Goal: Transaction & Acquisition: Book appointment/travel/reservation

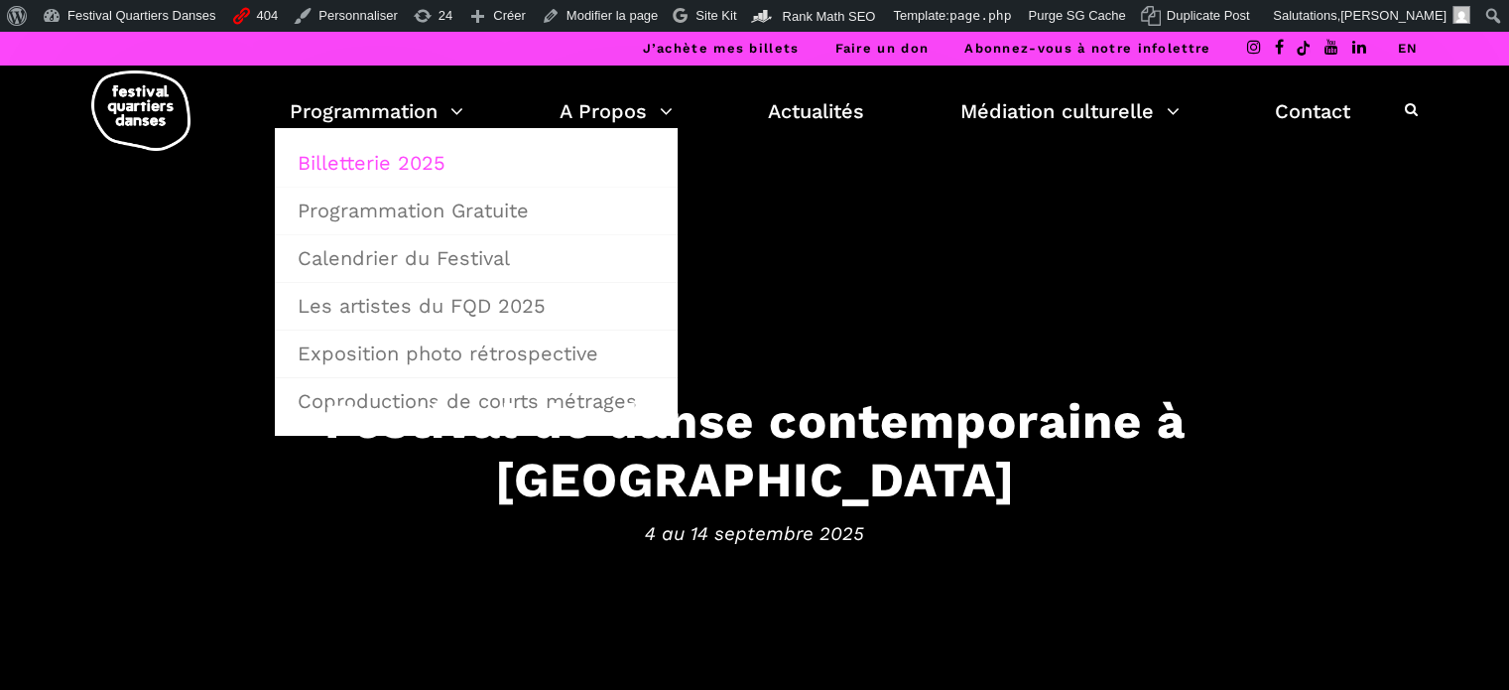
click at [387, 162] on link "Billetterie 2025" at bounding box center [476, 163] width 381 height 46
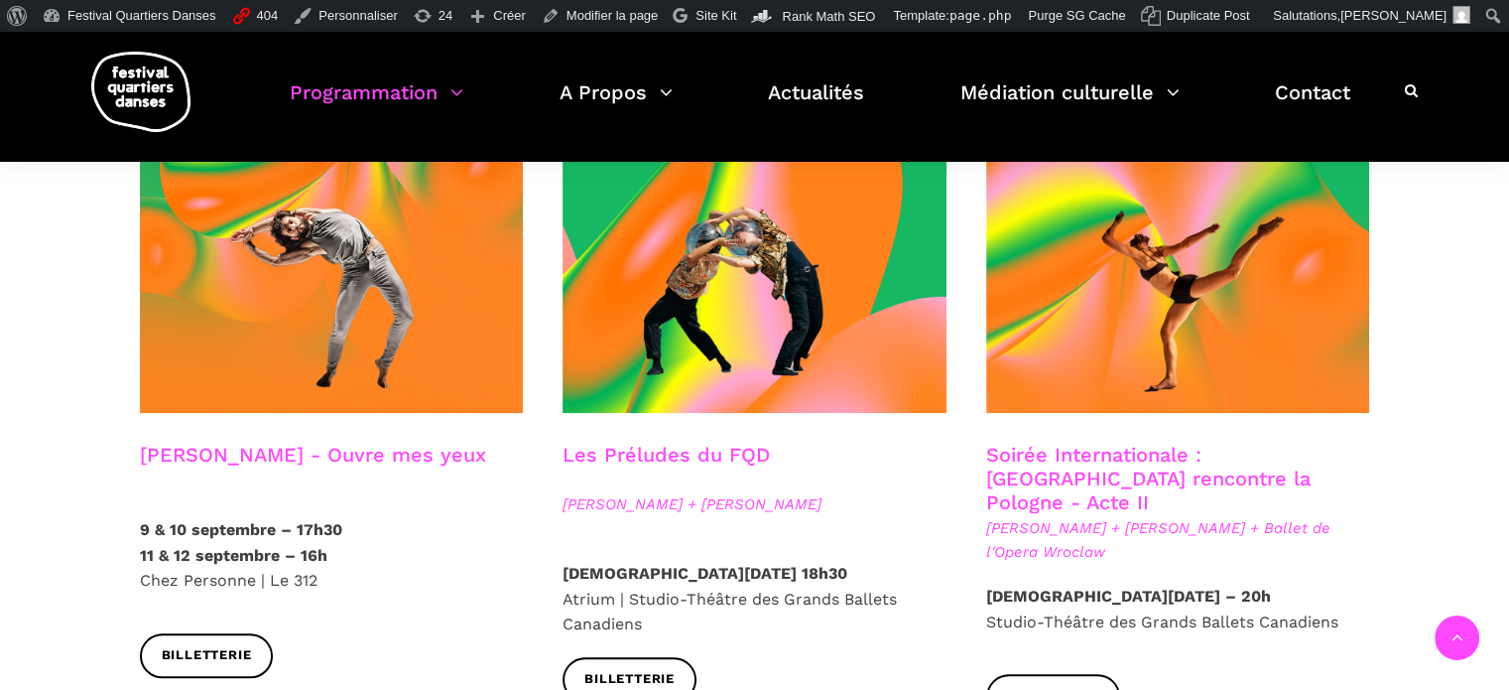
scroll to position [1687, 0]
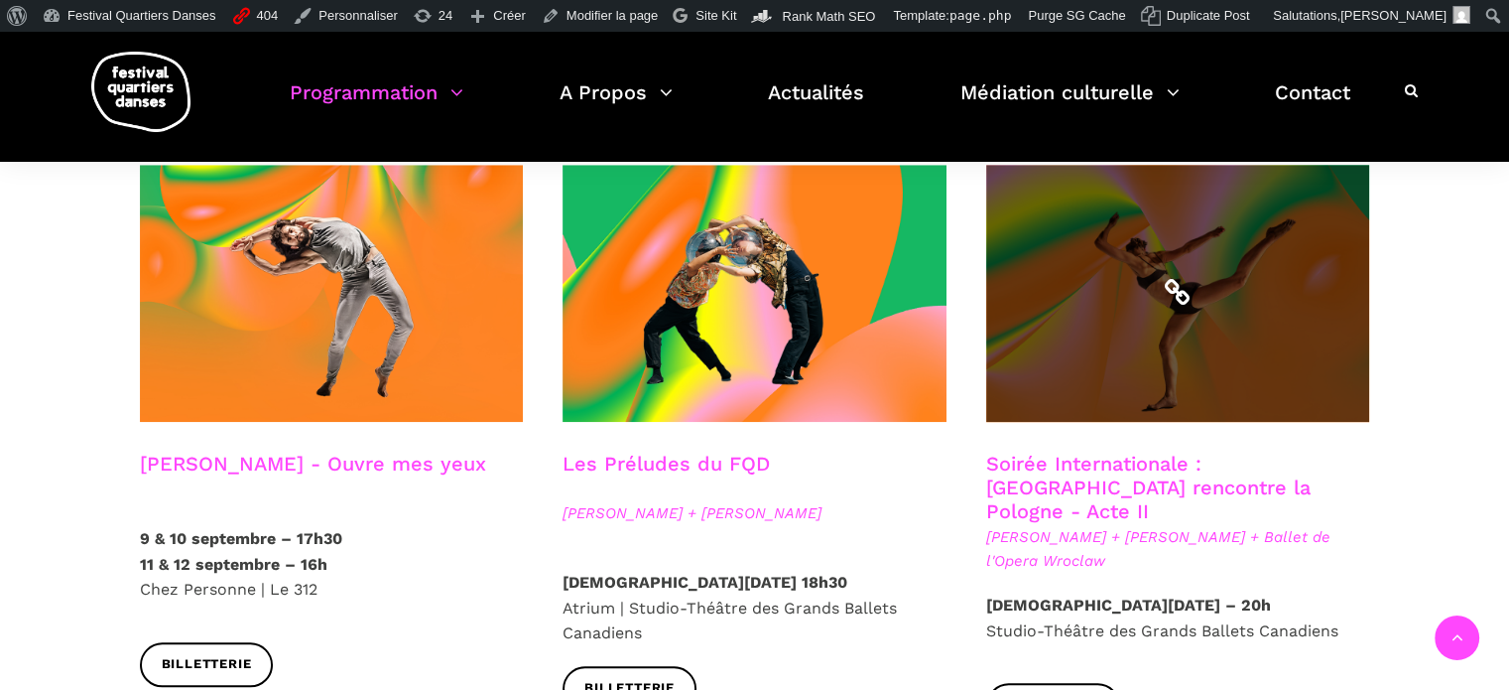
click at [1133, 286] on span at bounding box center [1178, 293] width 384 height 257
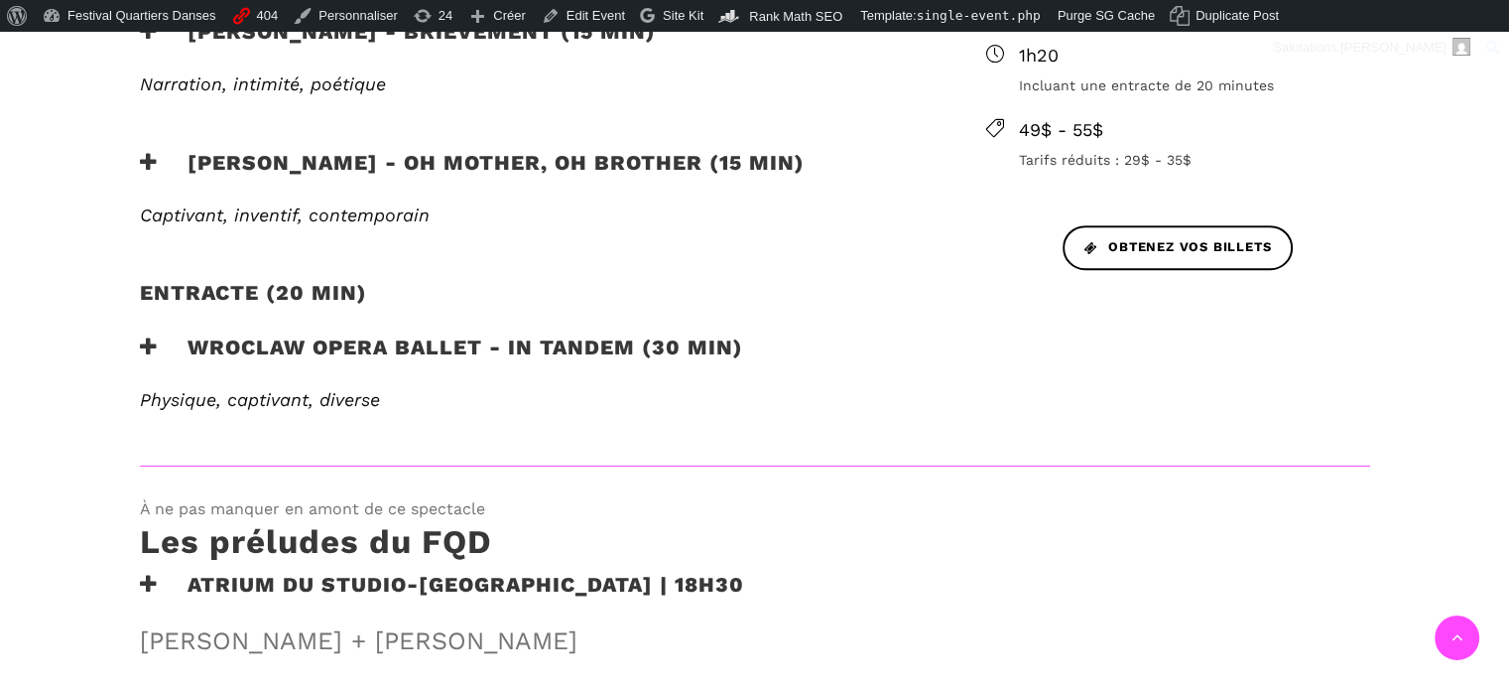
scroll to position [1091, 0]
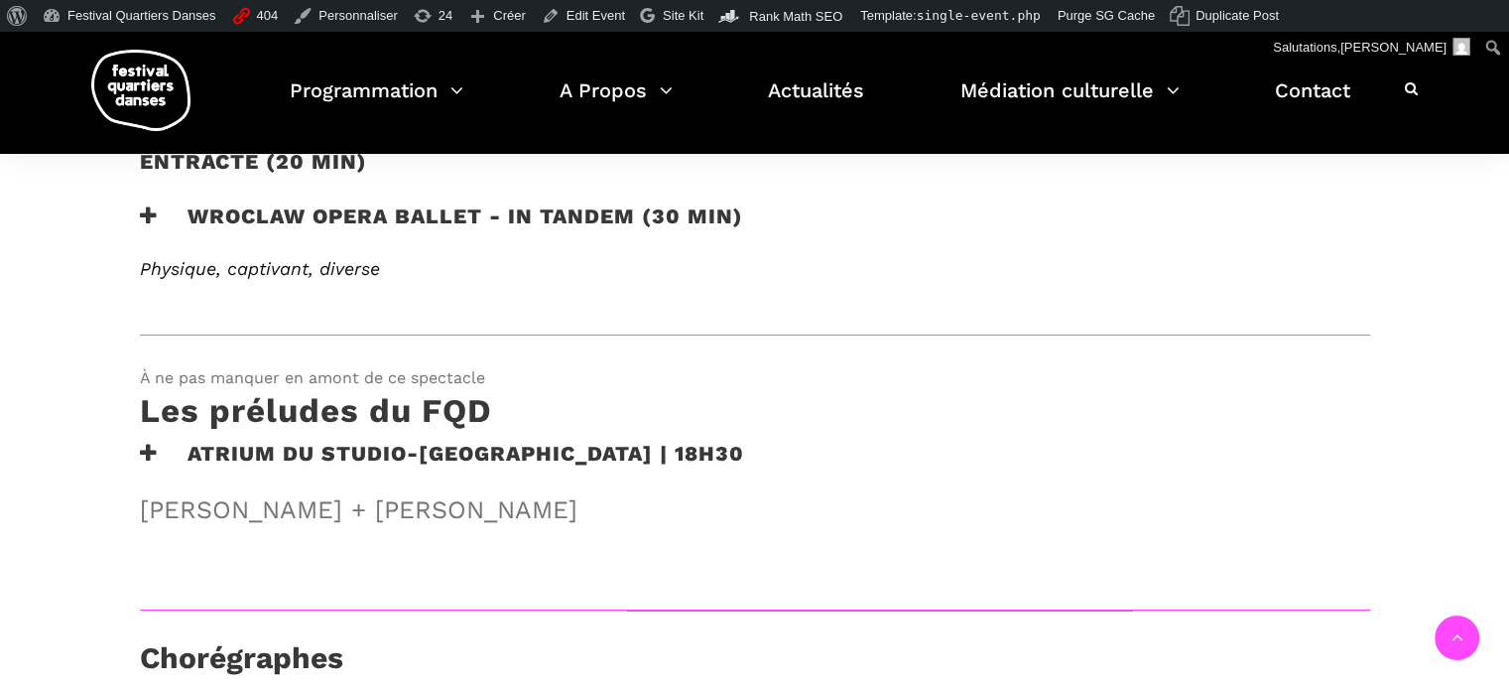
click at [454, 209] on h3 "Wroclaw Opera Ballet - In Tandem (30 min)" at bounding box center [441, 228] width 603 height 50
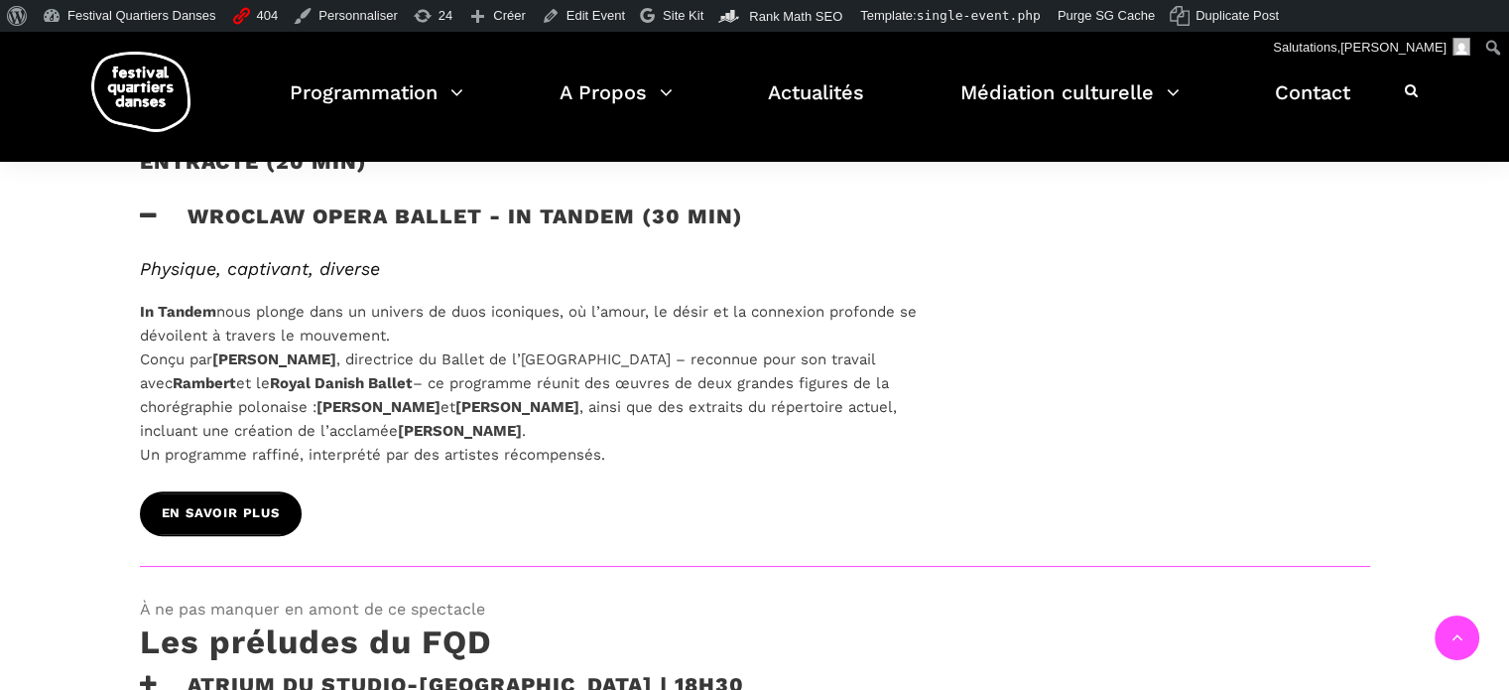
click at [264, 515] on span "EN SAVOIR PLUS" at bounding box center [221, 513] width 118 height 21
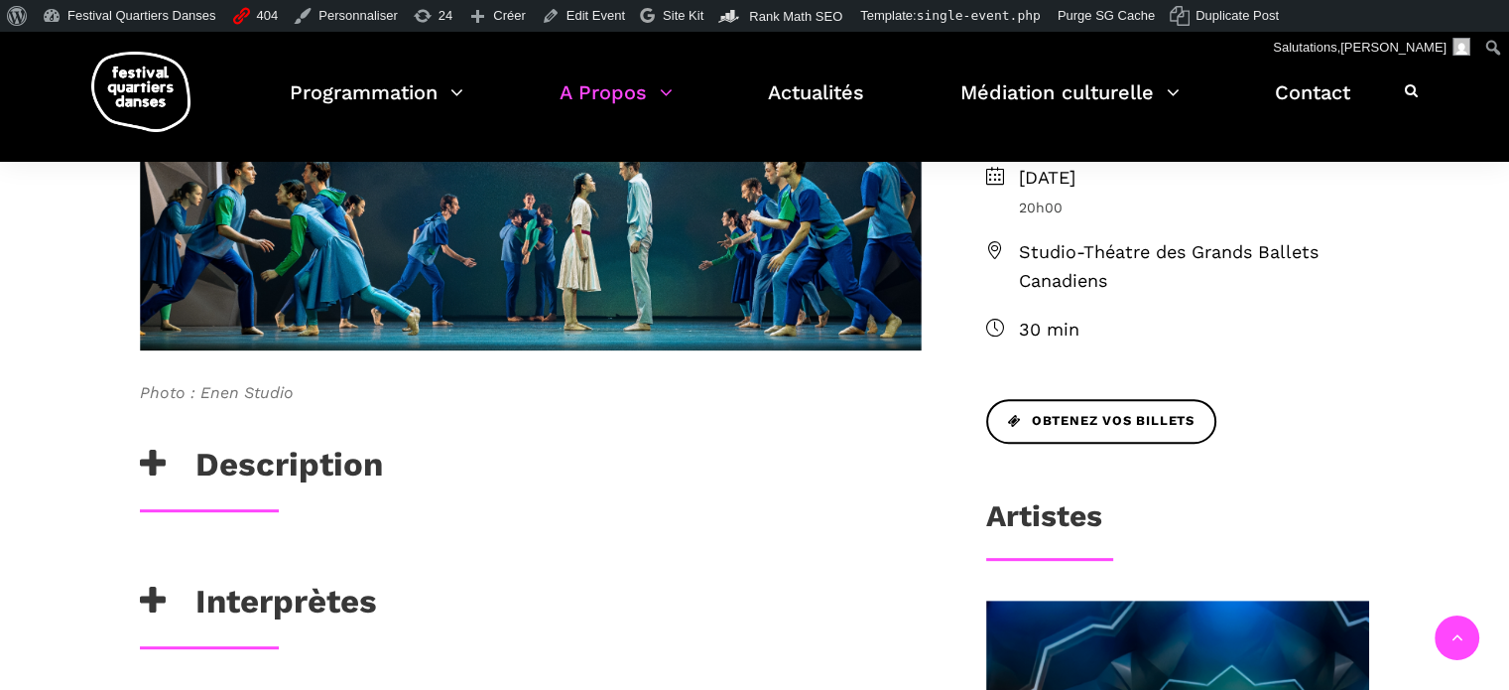
scroll to position [695, 0]
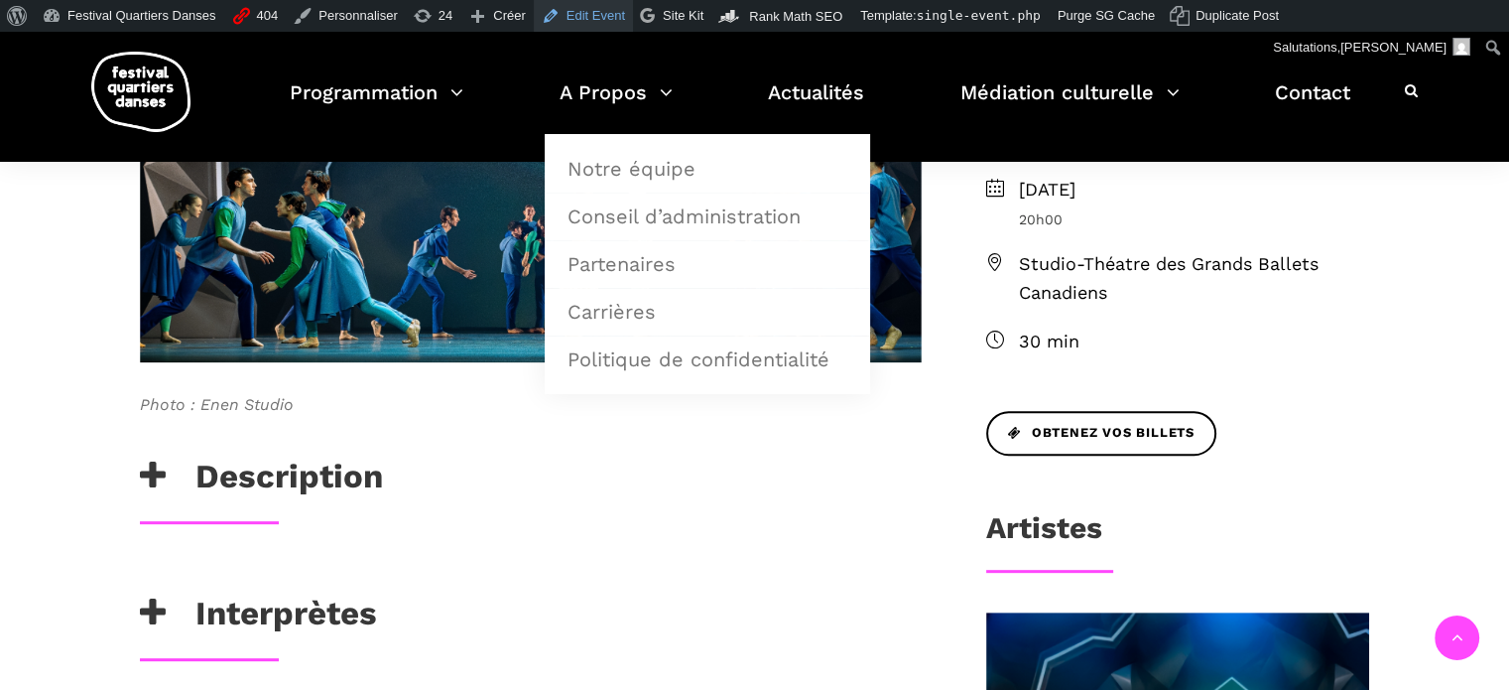
click at [567, 11] on link "Edit Event" at bounding box center [583, 16] width 99 height 32
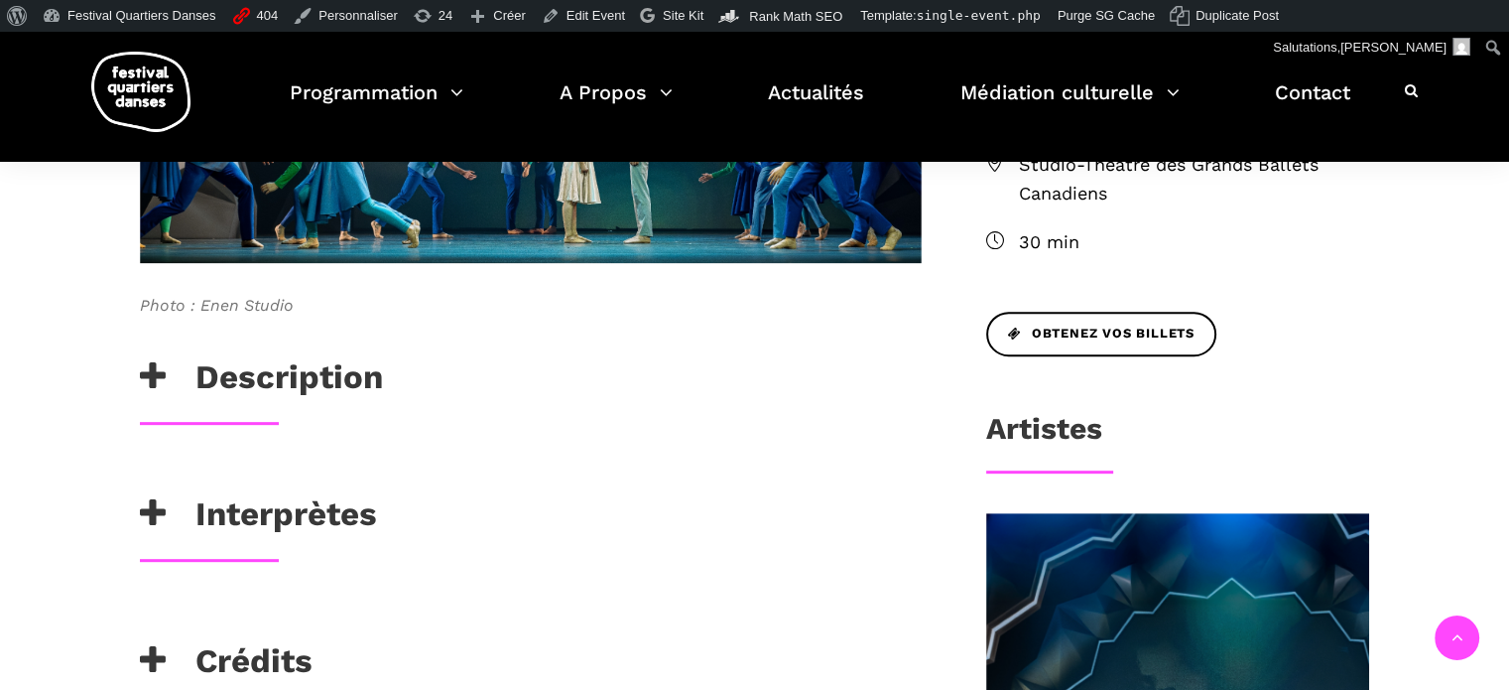
click at [307, 383] on h3 "Description" at bounding box center [261, 382] width 243 height 50
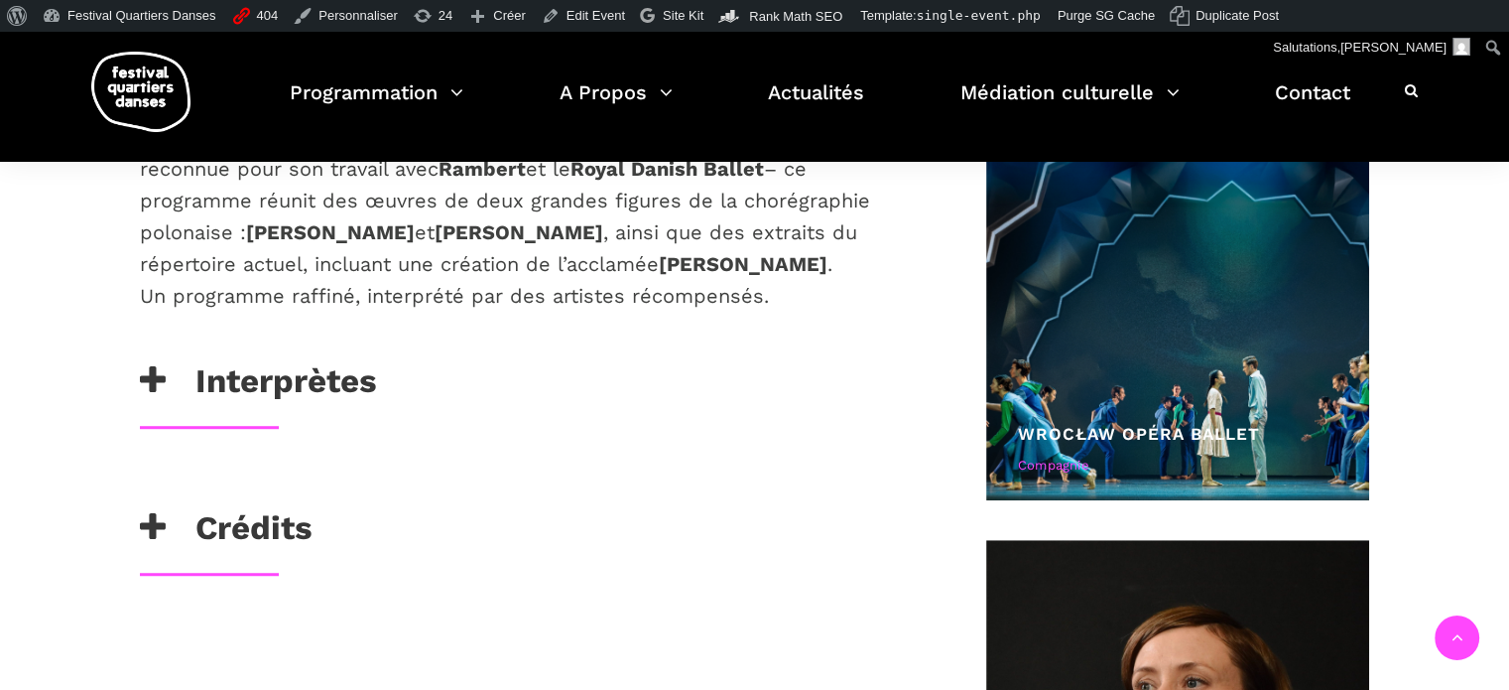
click at [314, 361] on h3 "Interprètes" at bounding box center [258, 386] width 237 height 50
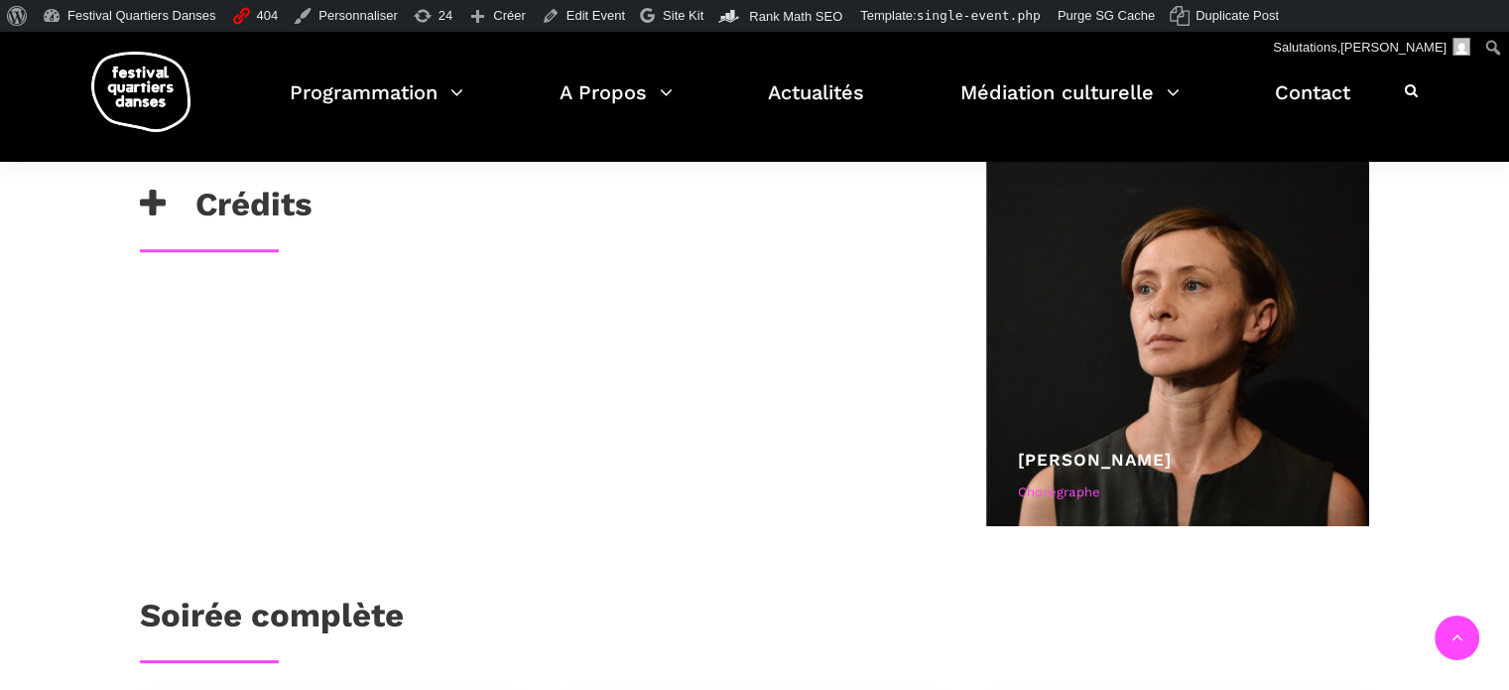
click at [246, 202] on h3 "Crédits" at bounding box center [226, 210] width 173 height 50
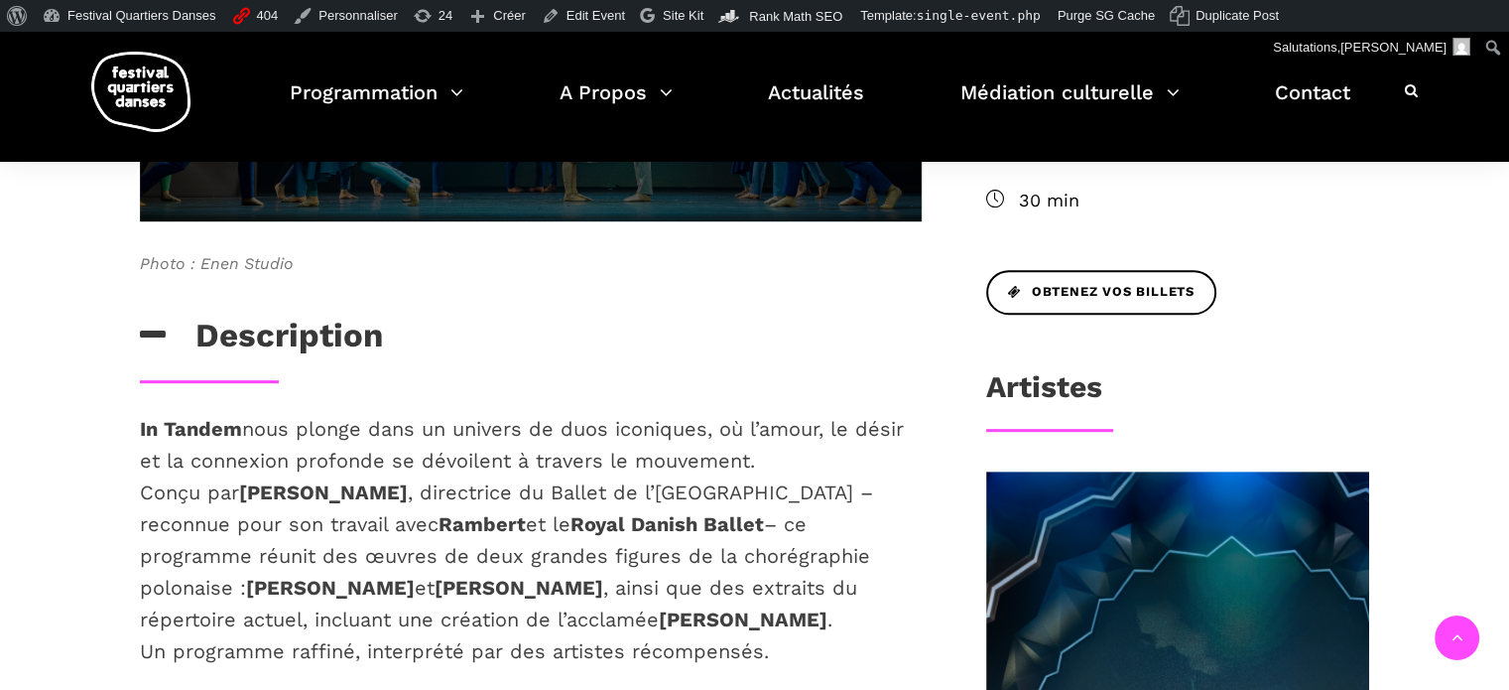
scroll to position [743, 0]
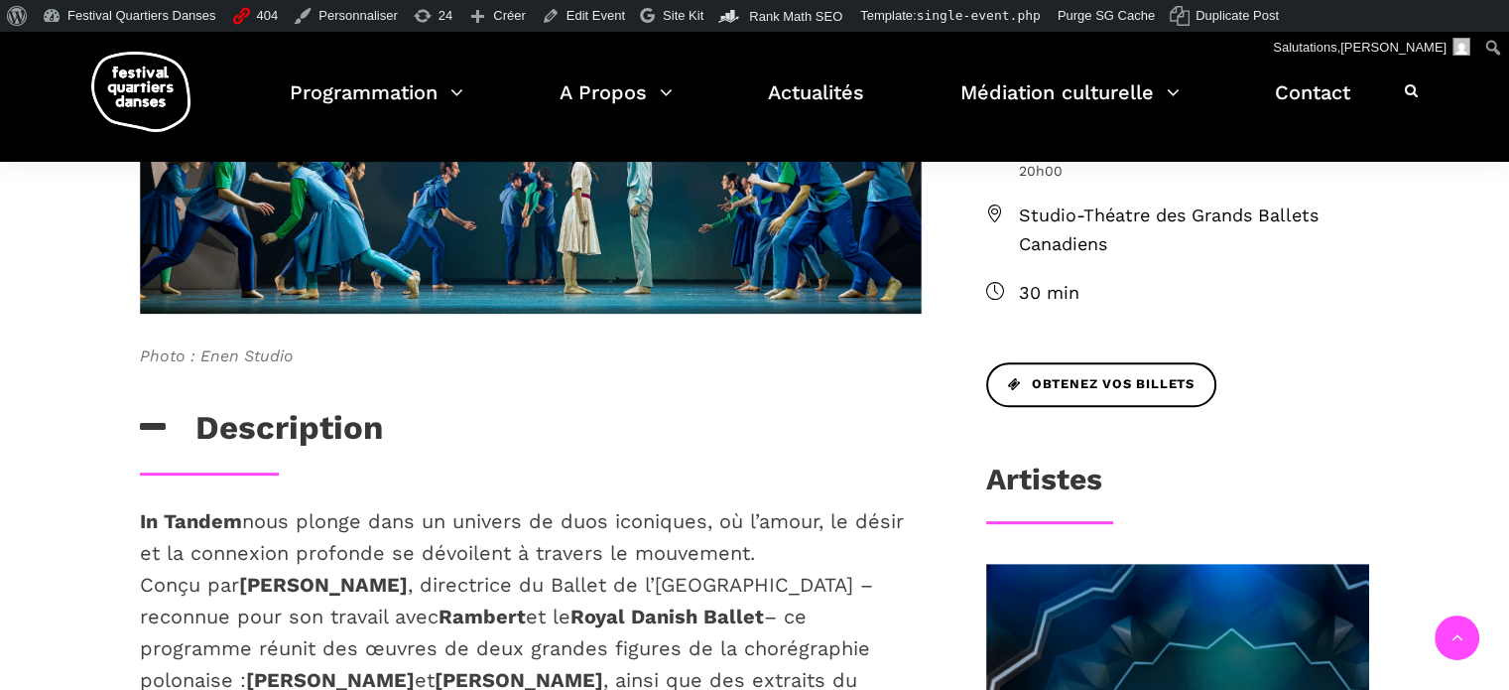
drag, startPoint x: 409, startPoint y: 360, endPoint x: 140, endPoint y: 510, distance: 307.8
click at [140, 510] on div "Photo : Enen Studio Description In Tandem nous plonge dans un univers de duos i…" at bounding box center [531, 530] width 822 height 1477
copy div "In Tandem nous plonge dans un univers de duos iconiques, où l’amour, le désir e…"
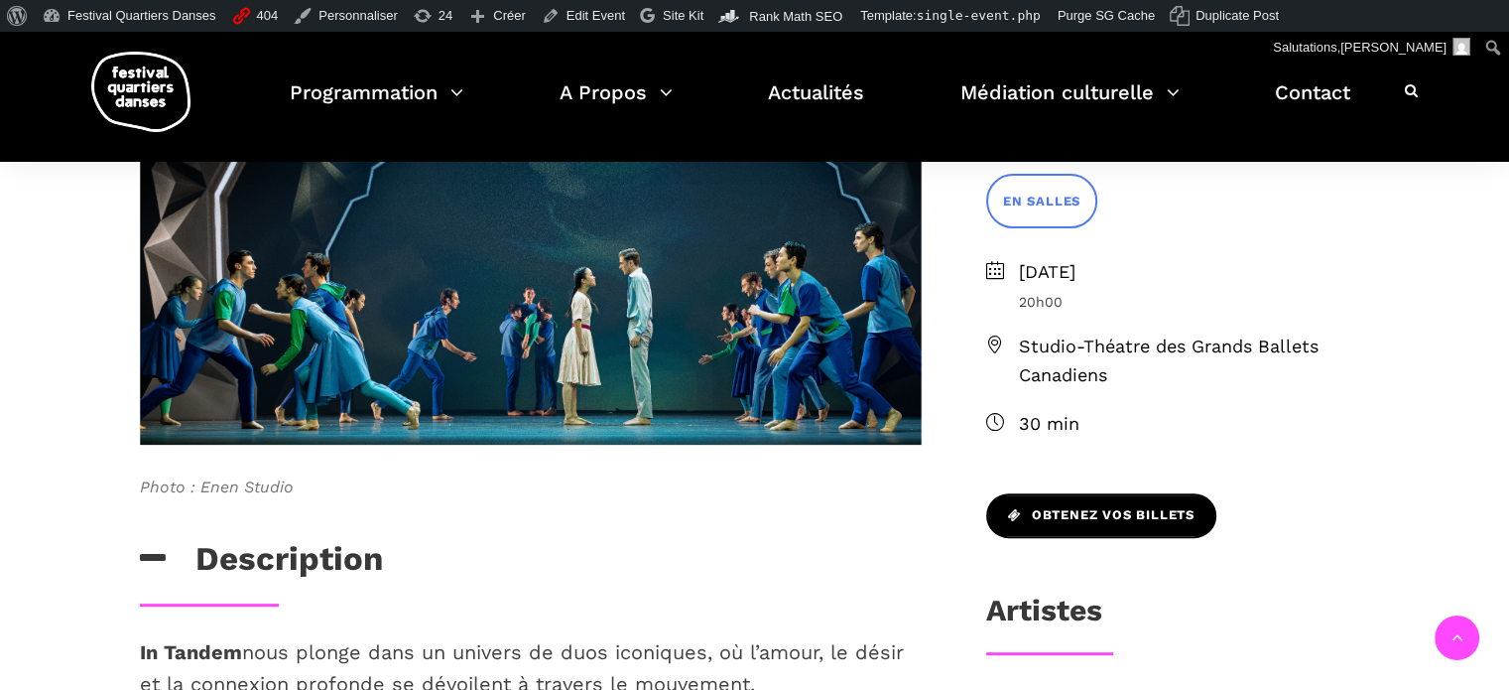
scroll to position [644, 0]
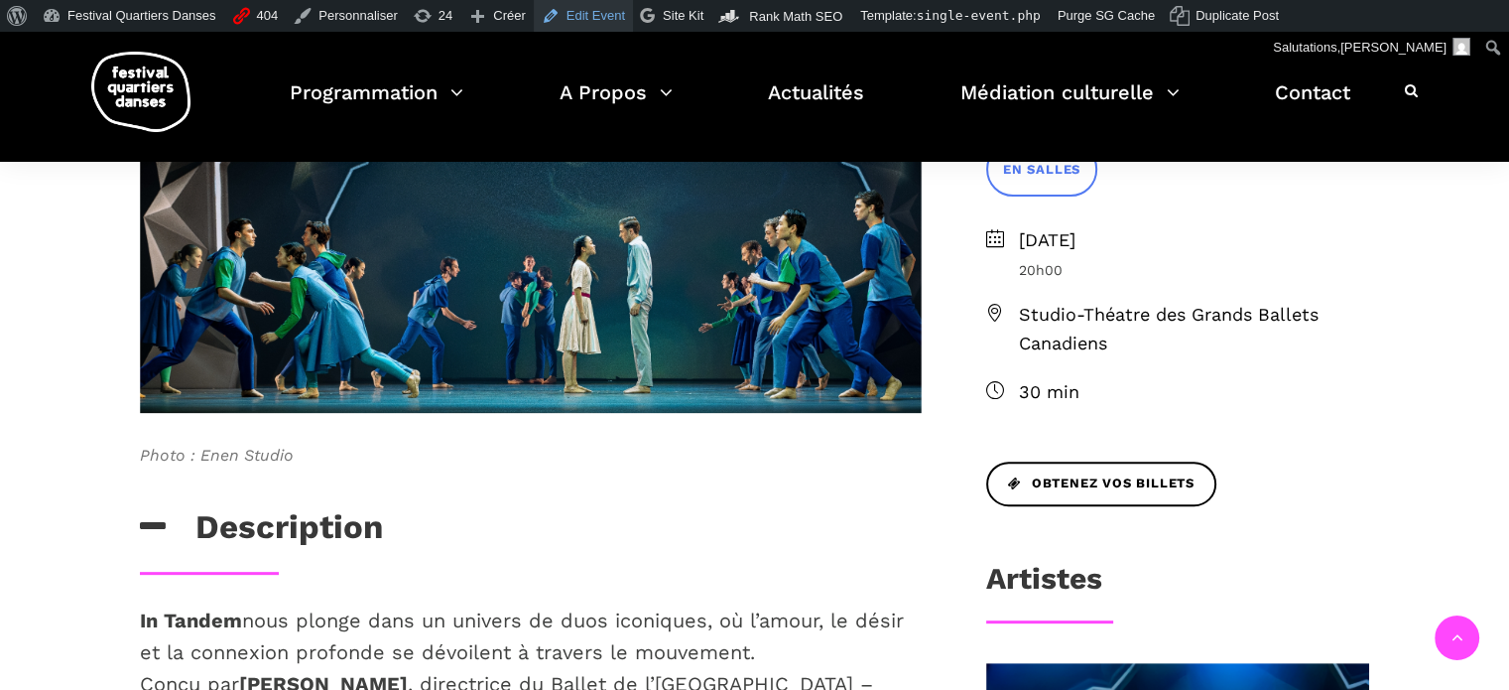
click at [572, 10] on link "Edit Event" at bounding box center [583, 16] width 99 height 32
